Goal: Task Accomplishment & Management: Complete application form

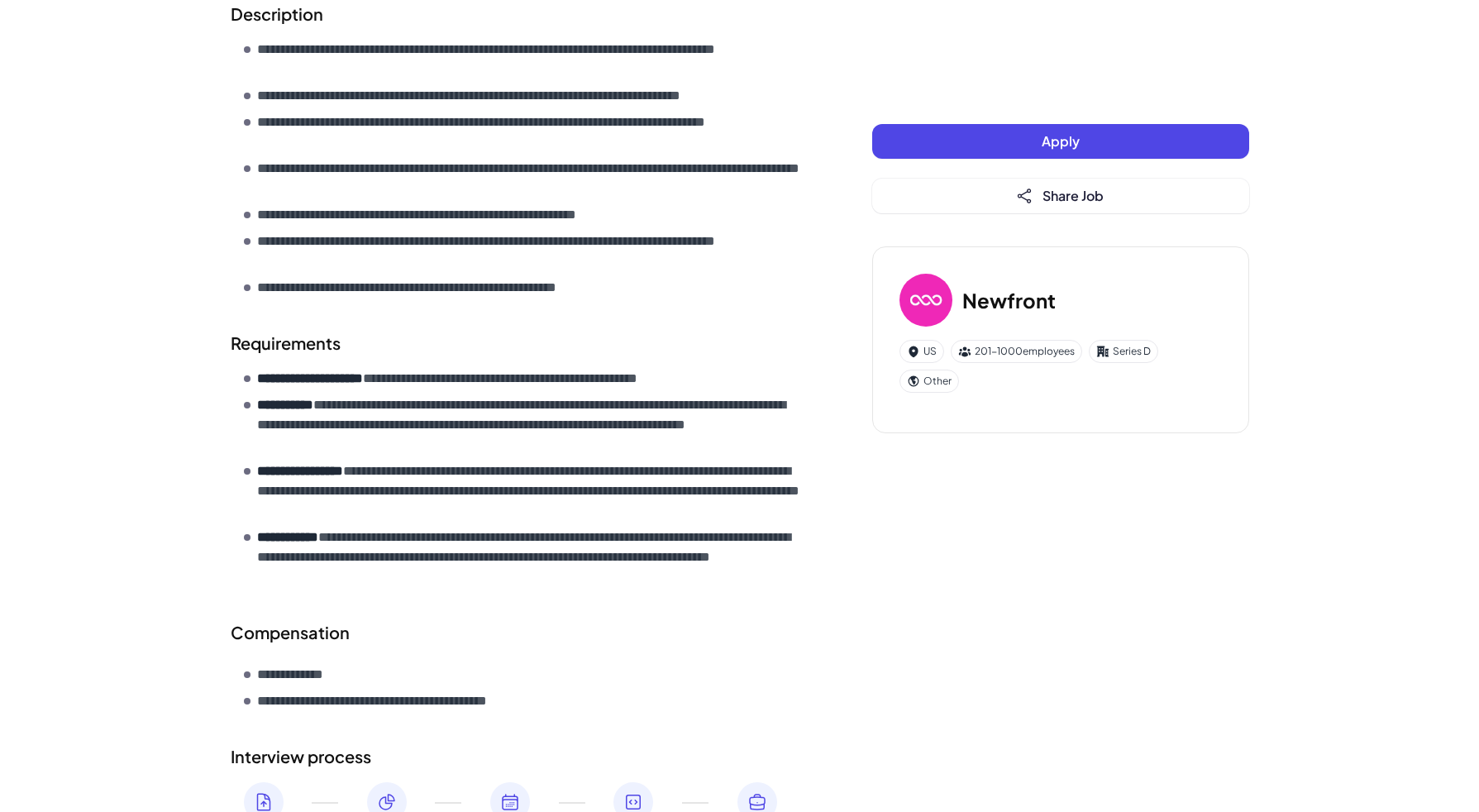
scroll to position [673, 0]
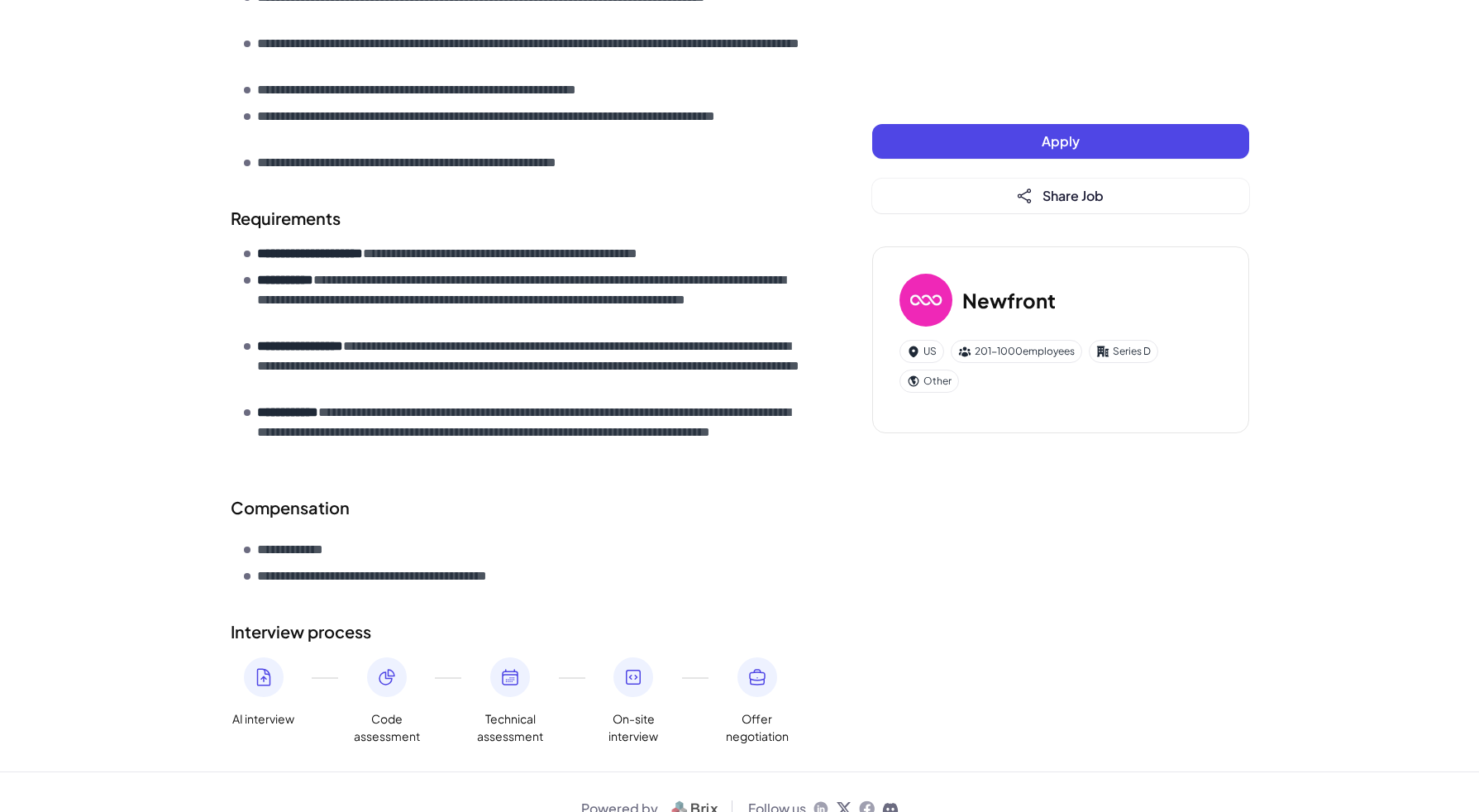
click at [763, 667] on icon at bounding box center [756, 676] width 20 height 20
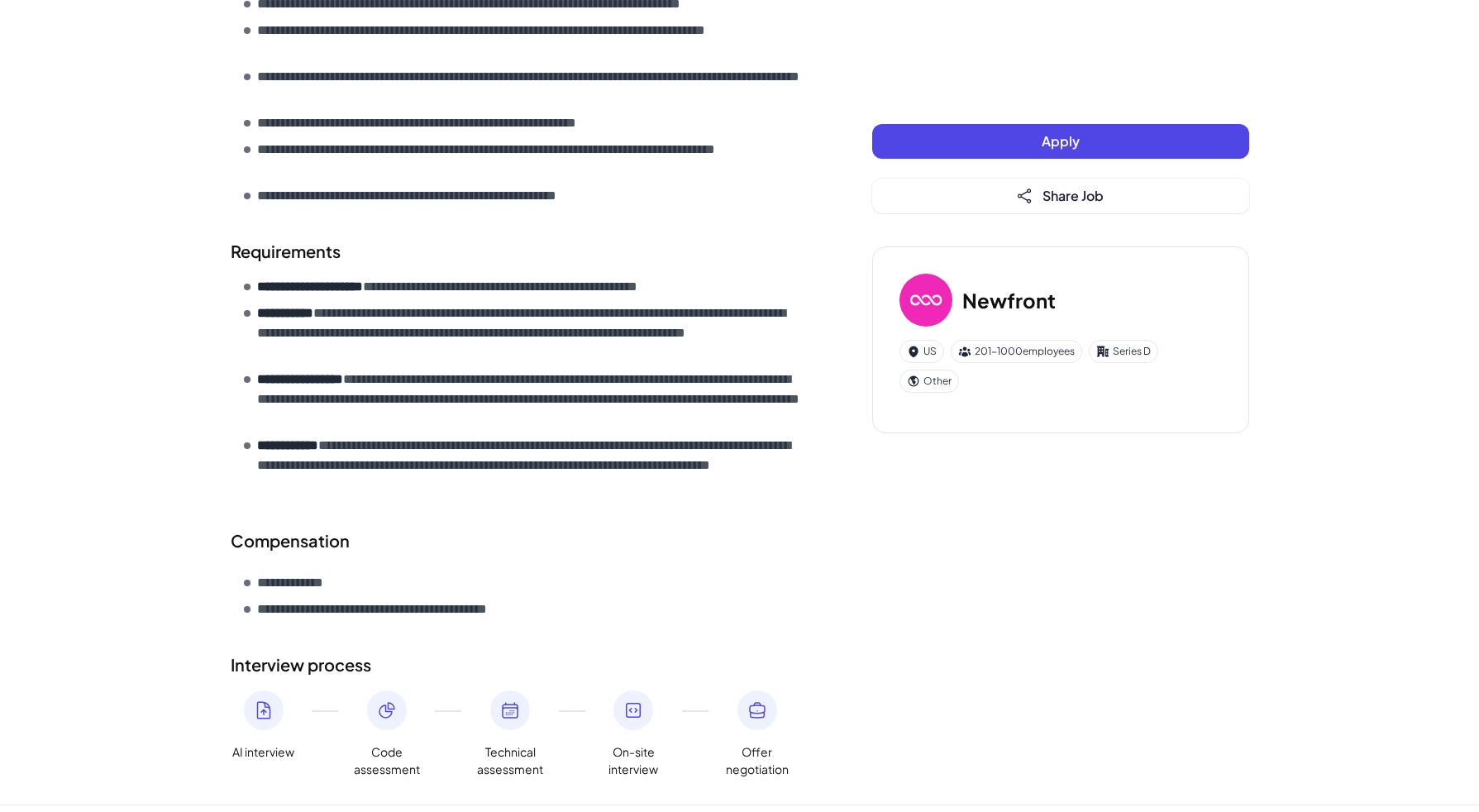
scroll to position [135, 0]
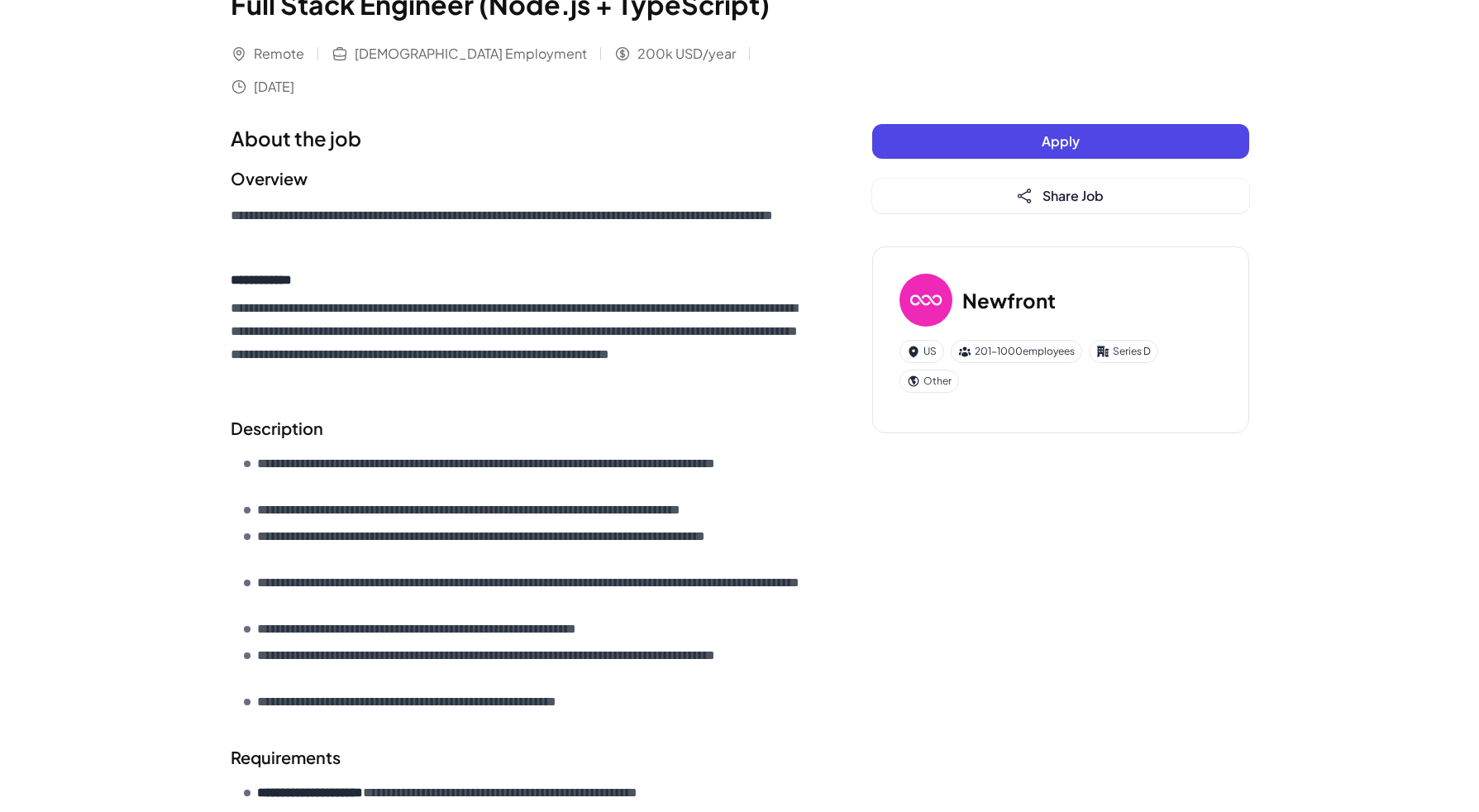
click at [960, 150] on button "Apply" at bounding box center [1061, 141] width 377 height 35
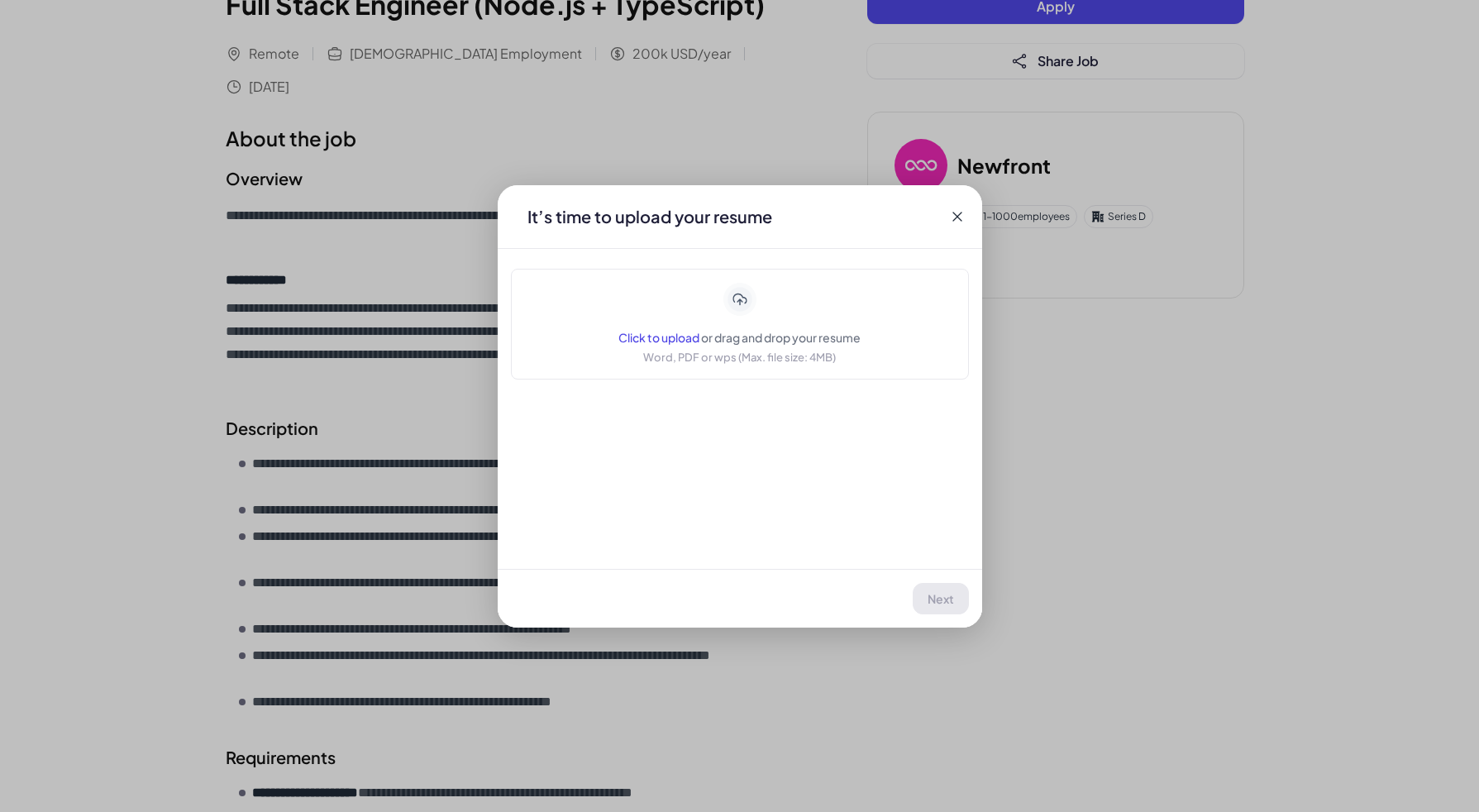
click at [780, 309] on div "Click to upload or drag and drop your resume Word, PDF or wps (Max. file size: …" at bounding box center [740, 324] width 242 height 83
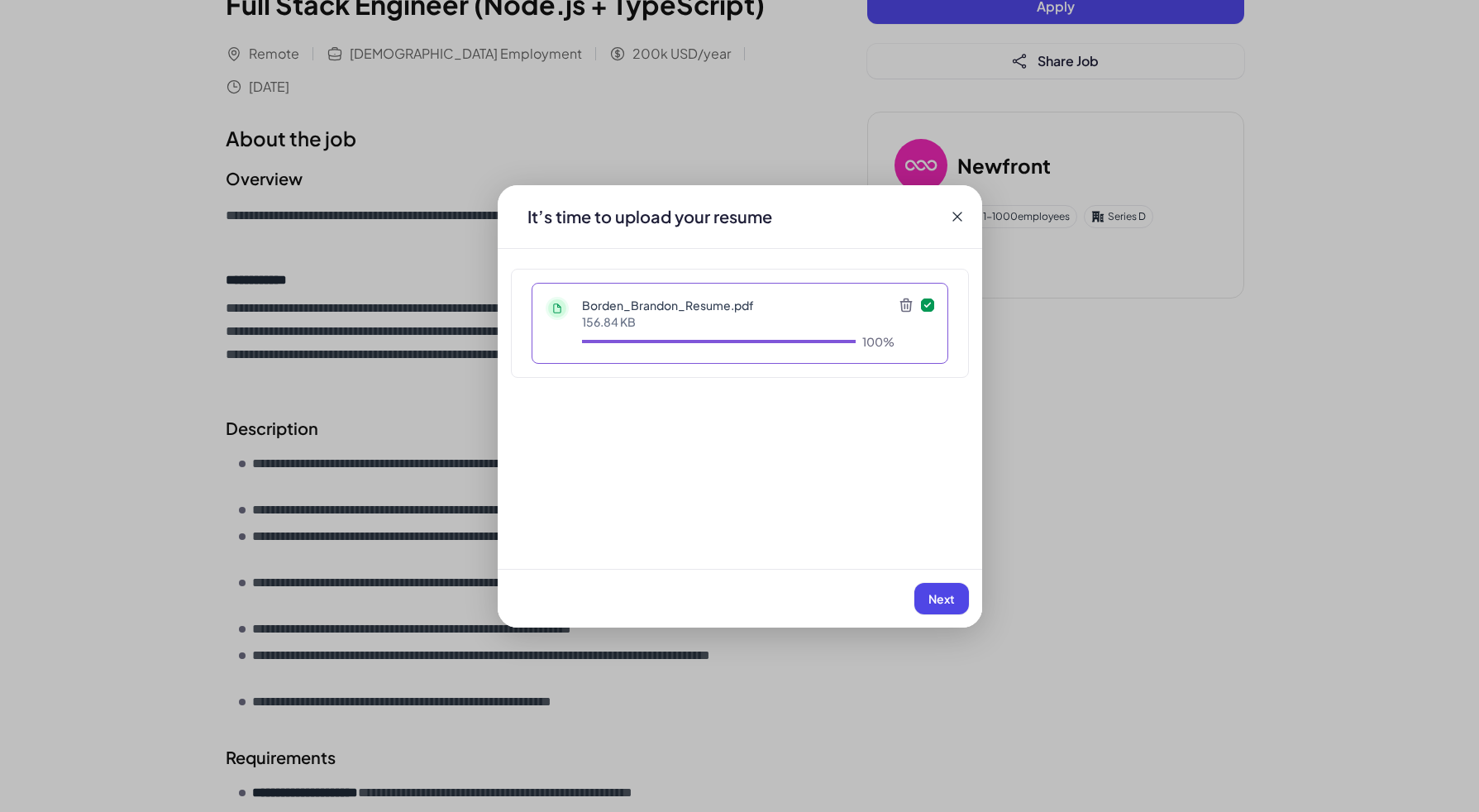
click at [931, 605] on span "Next" at bounding box center [941, 599] width 26 height 15
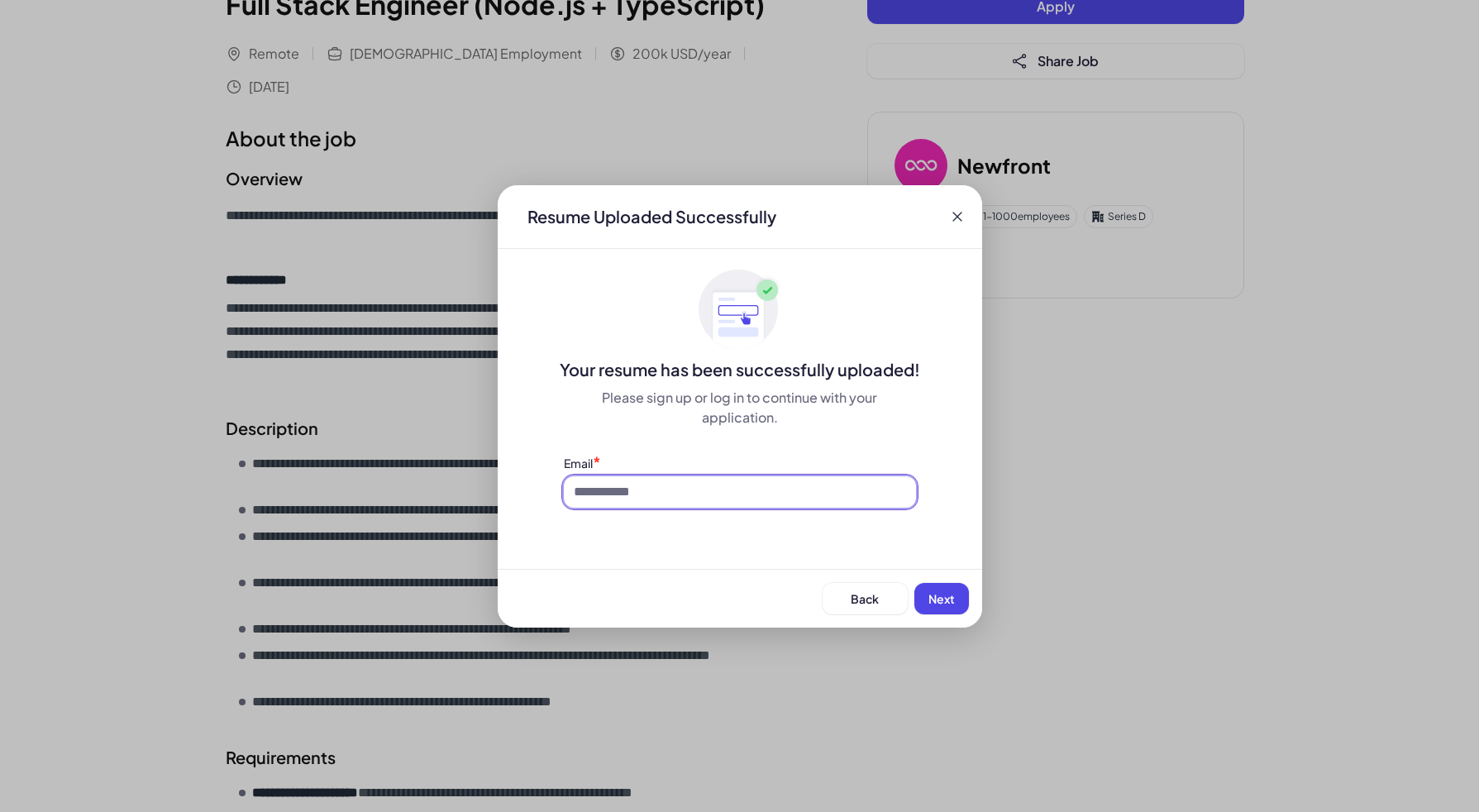
click at [810, 502] on input at bounding box center [740, 491] width 352 height 31
type input "**********"
click at [936, 595] on span "Next" at bounding box center [941, 599] width 26 height 15
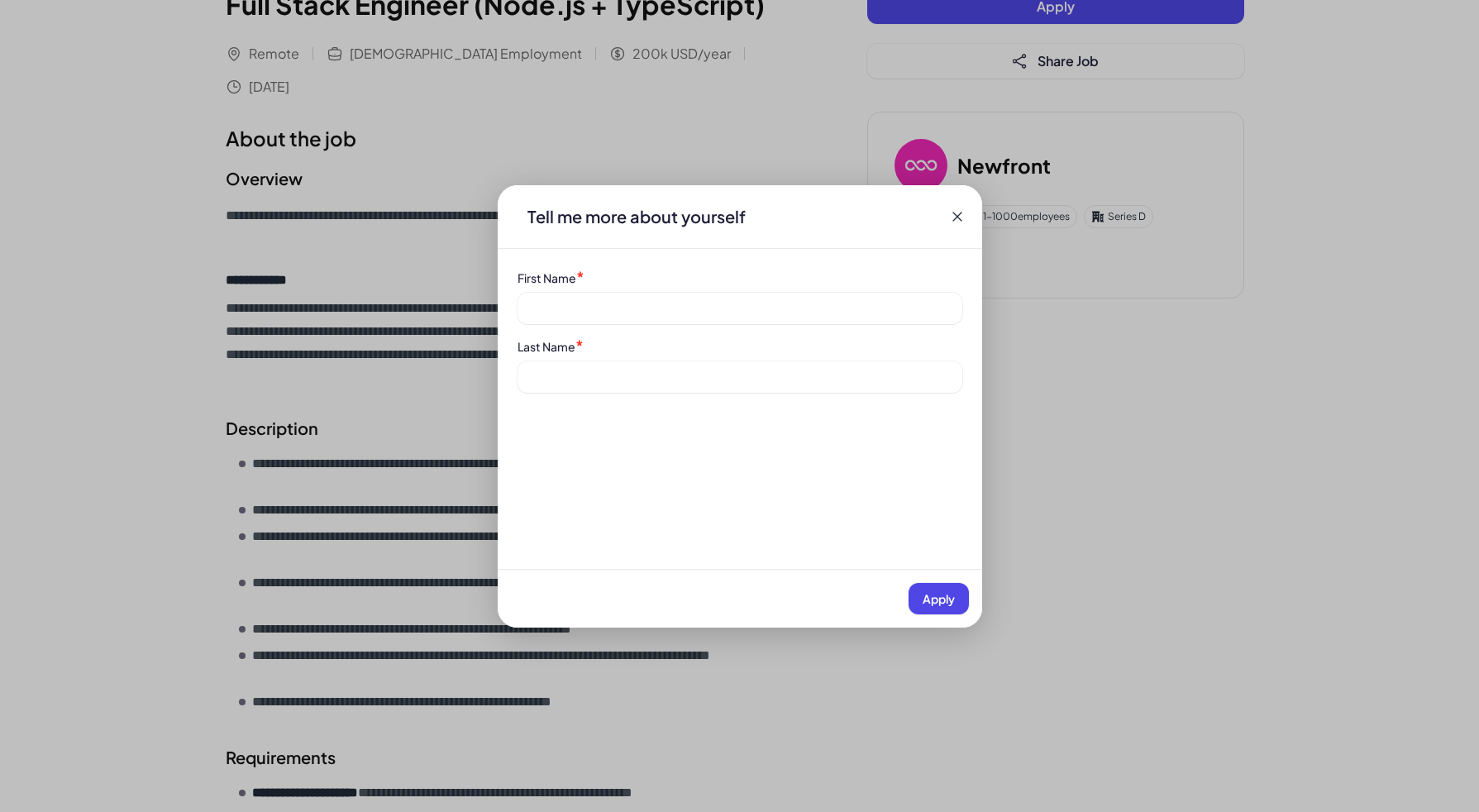
click at [766, 285] on div "First Name *" at bounding box center [740, 296] width 445 height 56
click at [764, 304] on input at bounding box center [740, 307] width 445 height 31
type input "*******"
type input "*"
click at [926, 589] on button "Apply" at bounding box center [939, 598] width 60 height 31
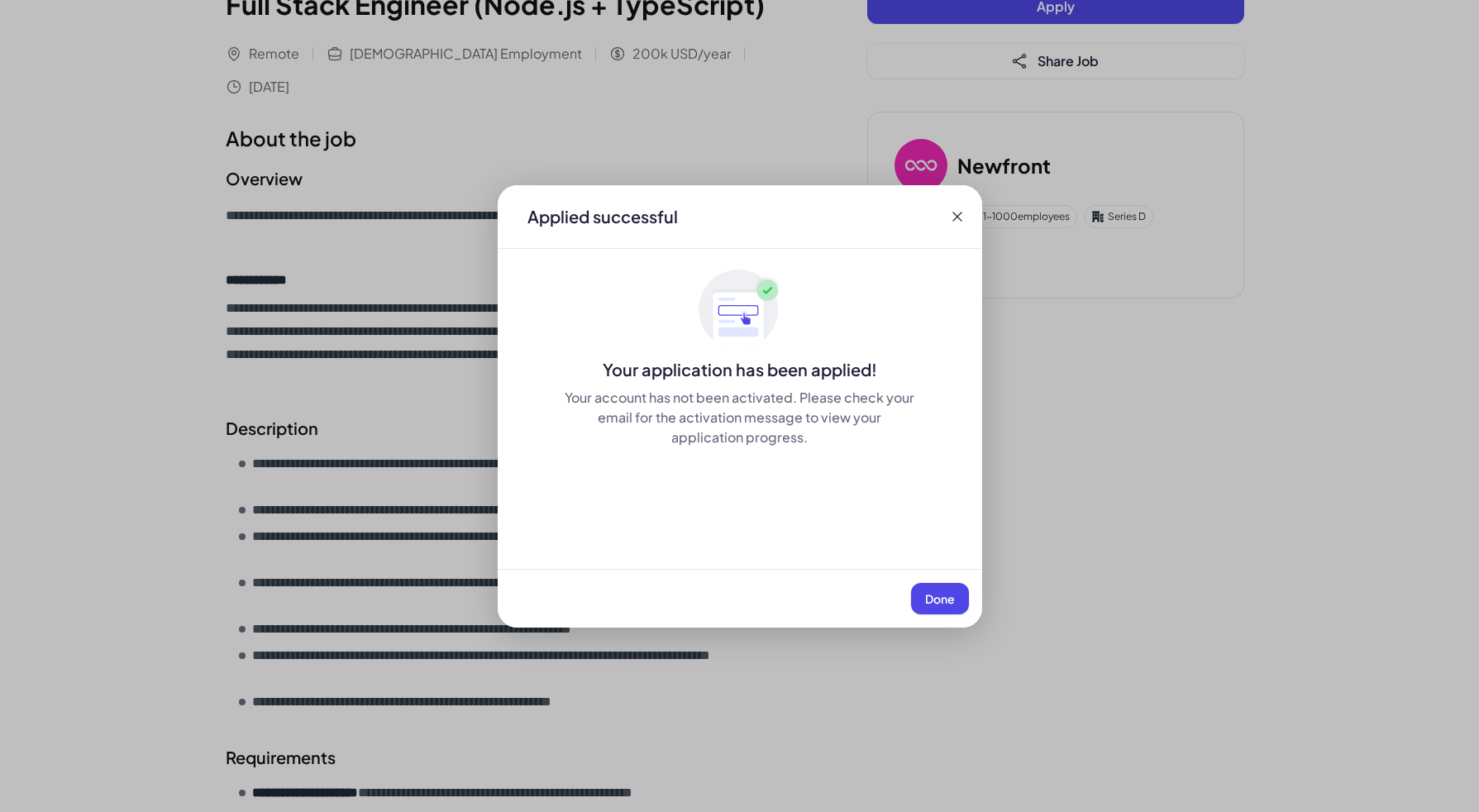
click at [939, 592] on button "Done" at bounding box center [939, 598] width 58 height 31
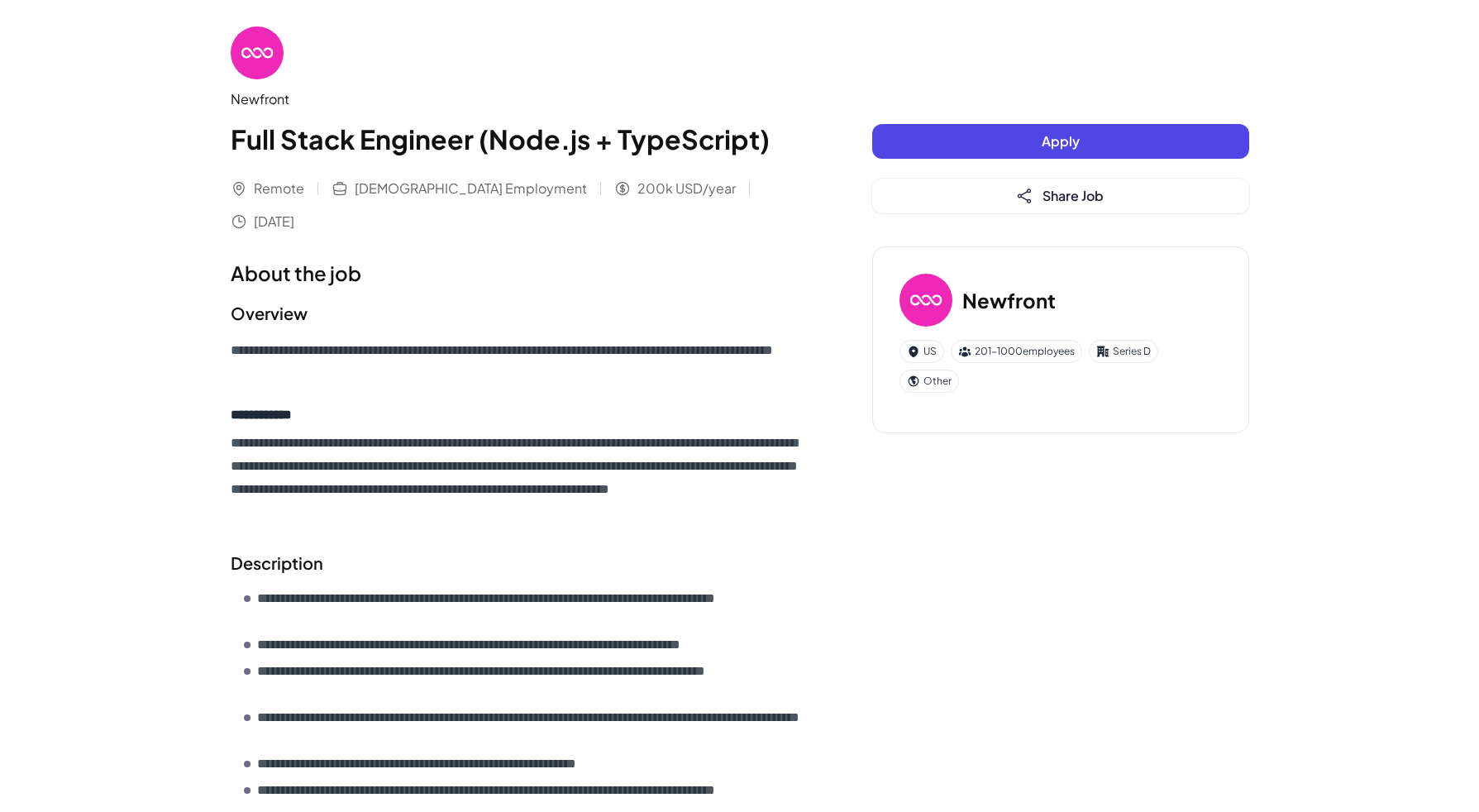
scroll to position [34, 0]
